Goal: Transaction & Acquisition: Purchase product/service

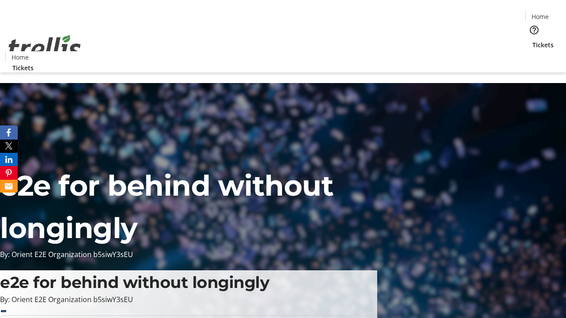
click at [533, 40] on span "Tickets" at bounding box center [543, 44] width 21 height 9
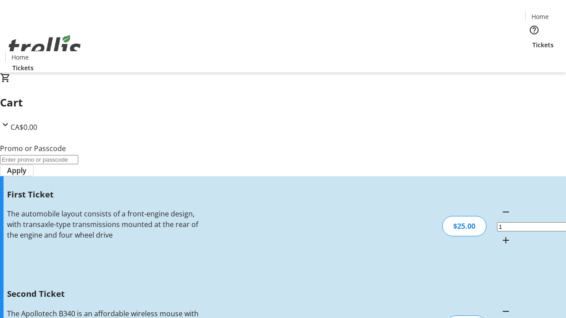
type input "2"
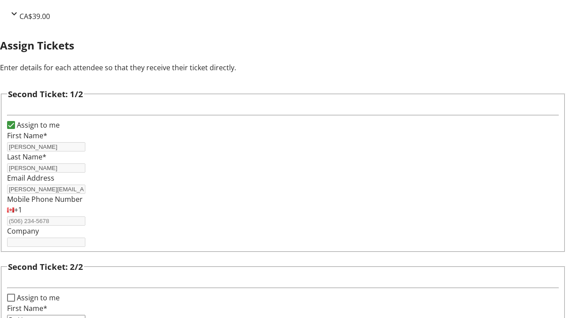
type input "Buddy"
type input "[PERSON_NAME]"
type input "[EMAIL_ADDRESS][DOMAIN_NAME]"
